Goal: Information Seeking & Learning: Check status

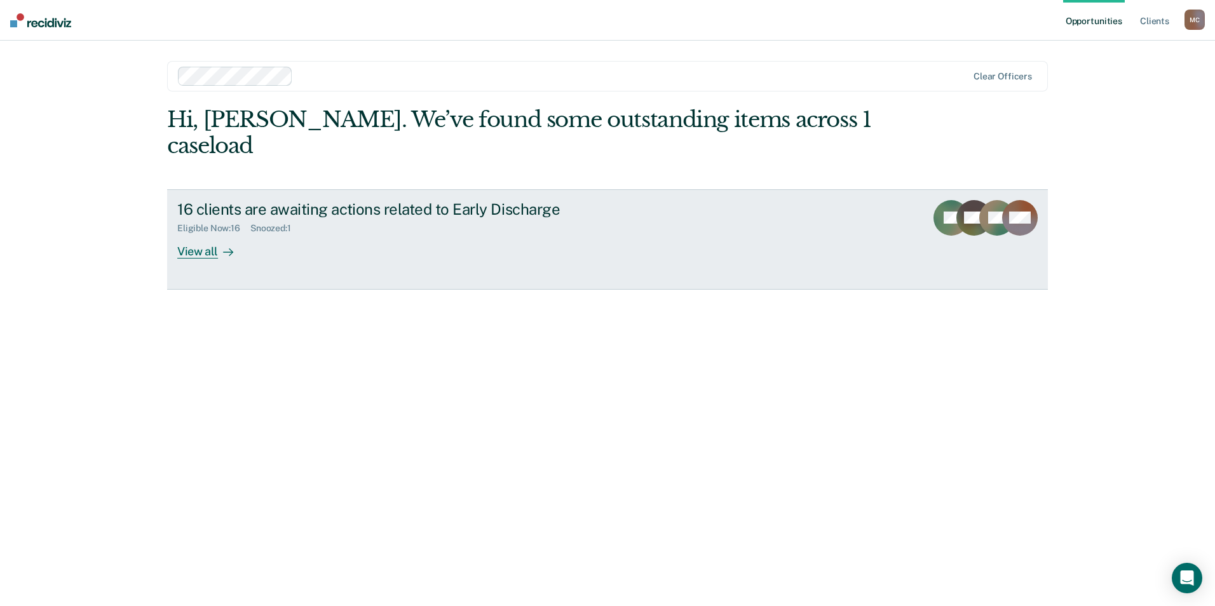
click at [207, 234] on div "View all" at bounding box center [212, 246] width 71 height 25
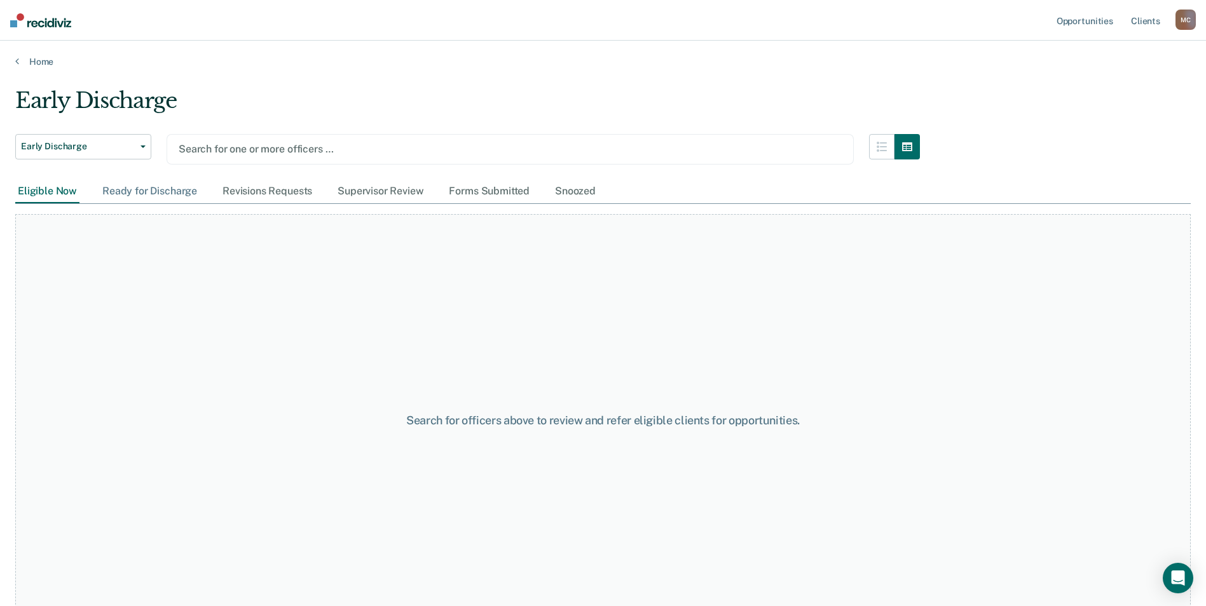
click at [154, 198] on div "Ready for Discharge" at bounding box center [150, 192] width 100 height 24
click at [54, 196] on div "Eligible Now" at bounding box center [47, 192] width 64 height 24
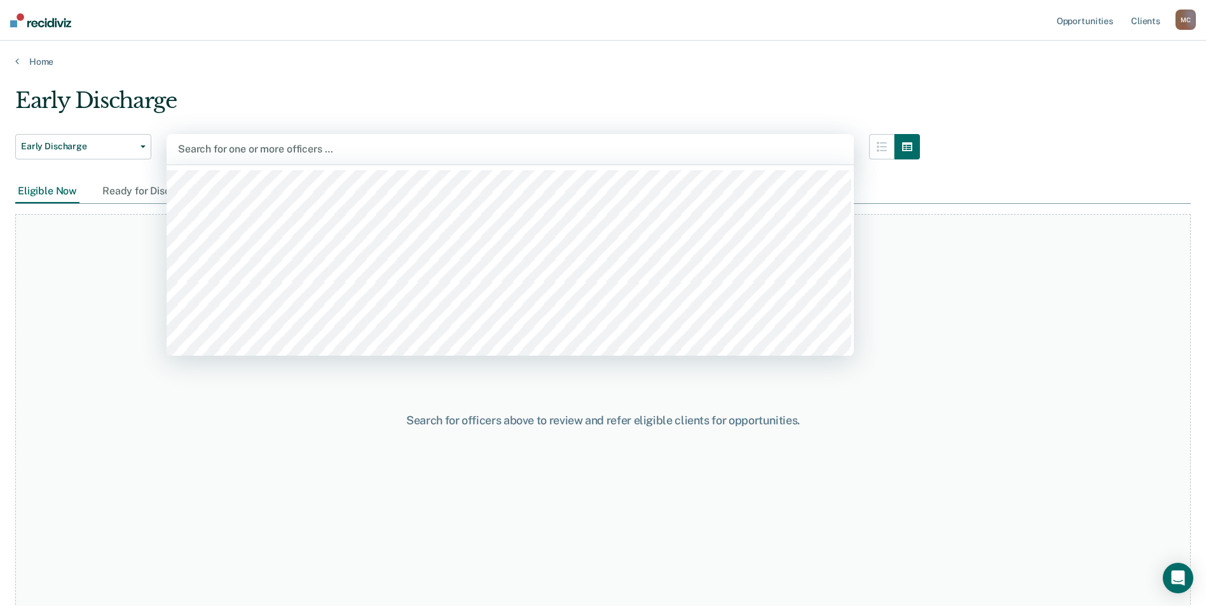
click at [348, 134] on div "Search for one or more officers …" at bounding box center [510, 149] width 687 height 31
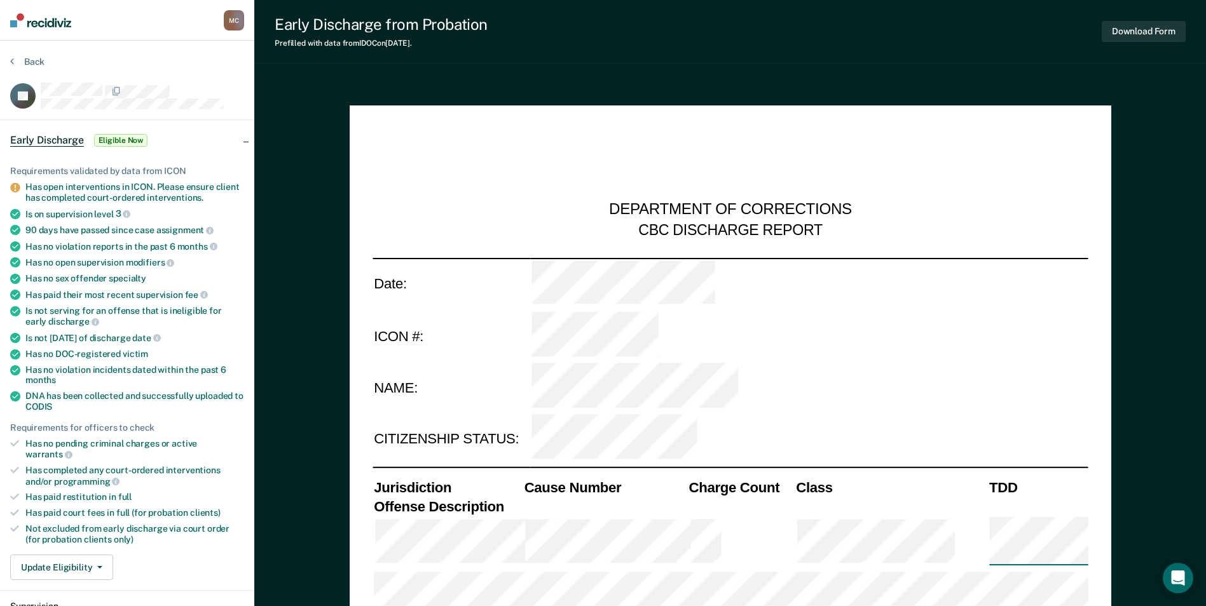
type textarea "x"
